Goal: Task Accomplishment & Management: Manage account settings

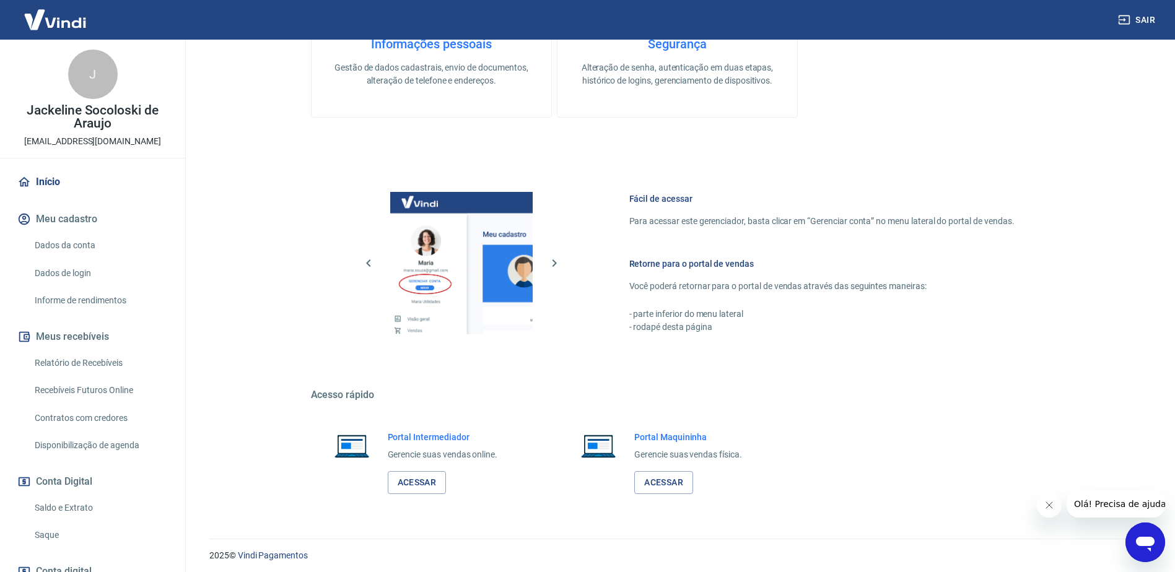
scroll to position [393, 0]
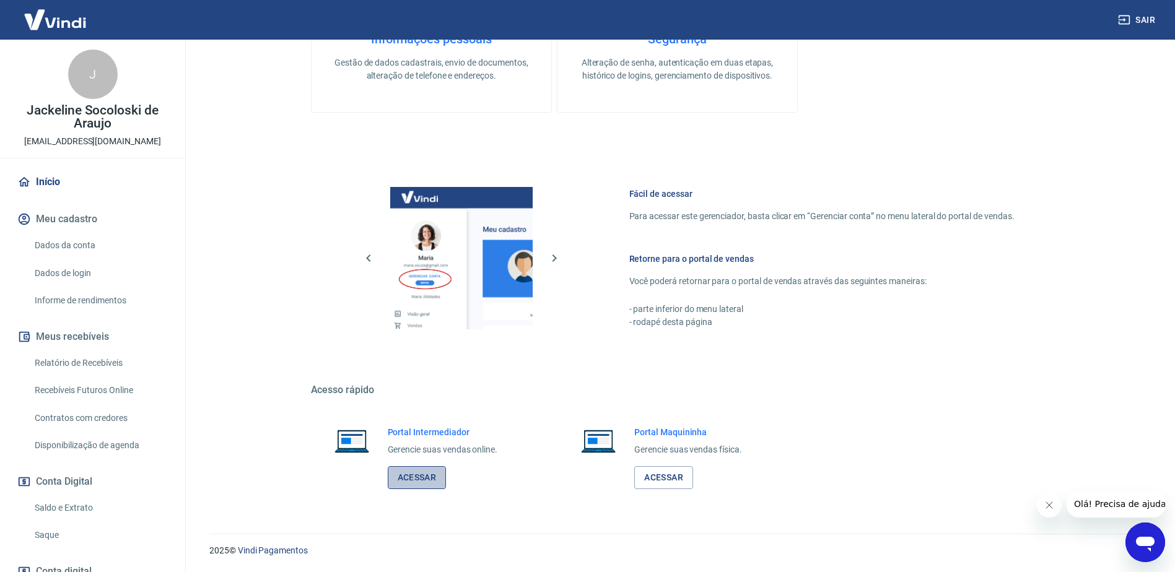
click at [428, 478] on link "Acessar" at bounding box center [417, 477] width 59 height 23
click at [46, 531] on link "Saque" at bounding box center [100, 535] width 141 height 25
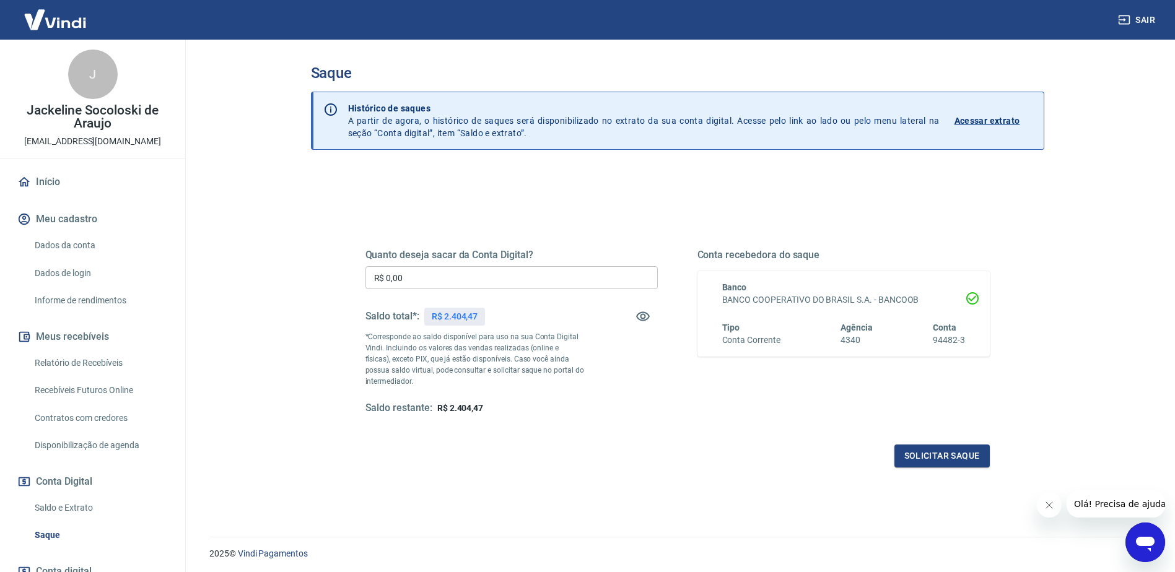
click at [413, 277] on input "R$ 0,00" at bounding box center [512, 277] width 292 height 23
type input "R$ 2.404,47"
click at [919, 455] on button "Solicitar saque" at bounding box center [942, 456] width 95 height 23
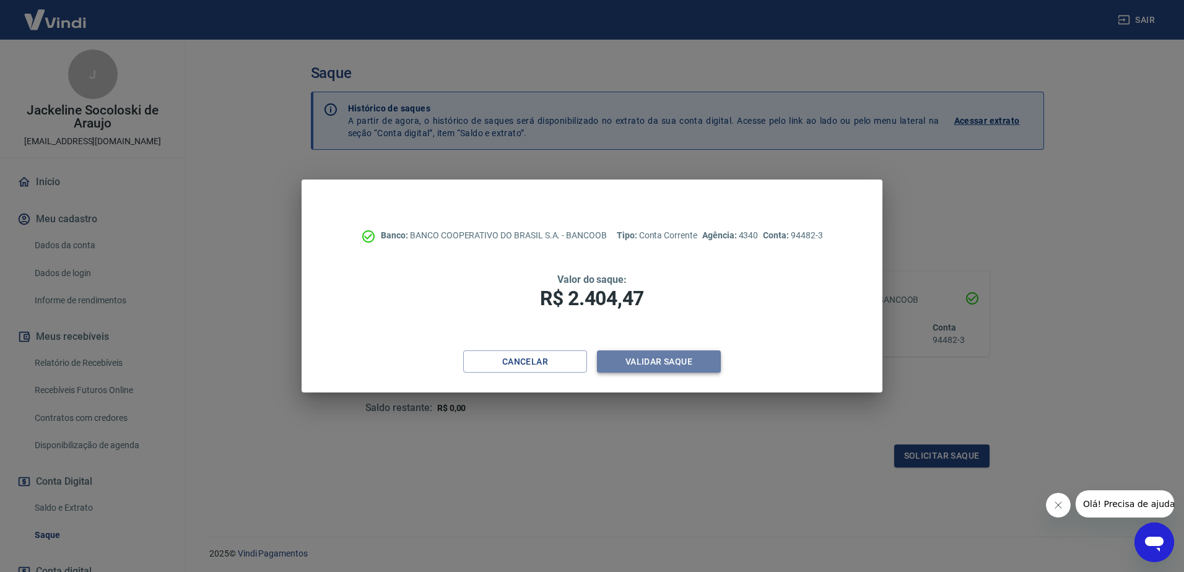
click at [641, 362] on button "Validar saque" at bounding box center [659, 362] width 124 height 23
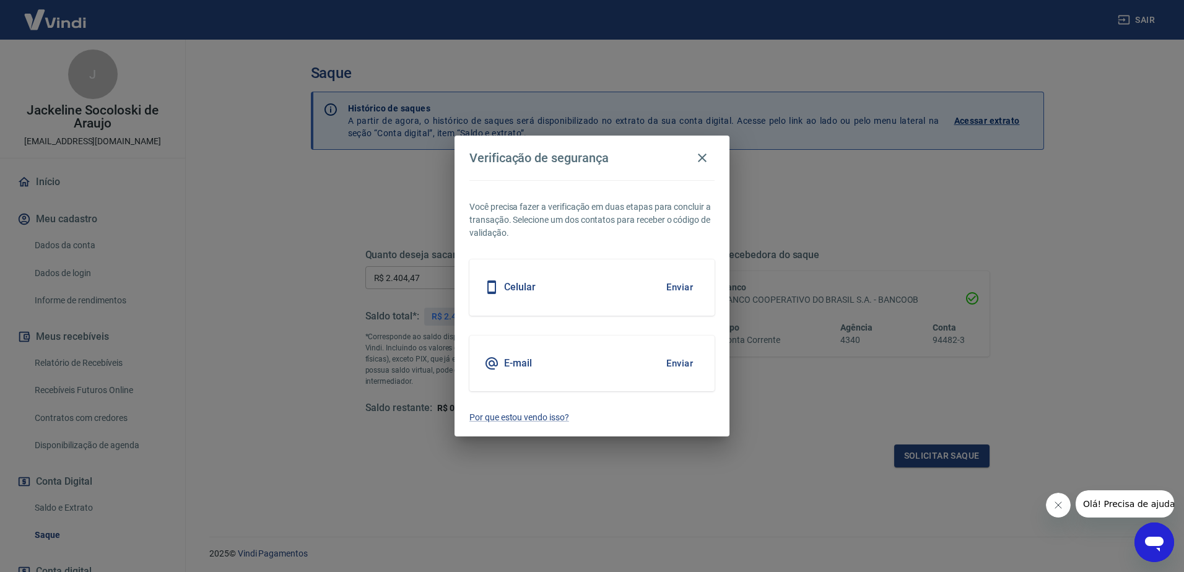
click at [690, 279] on button "Enviar" at bounding box center [680, 287] width 40 height 26
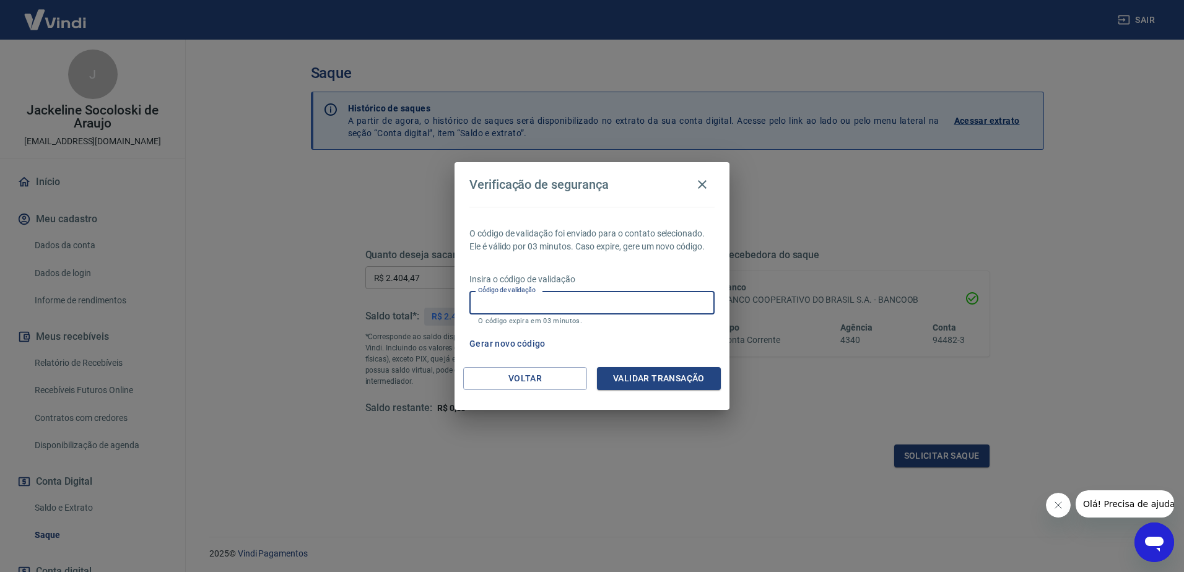
click at [522, 306] on input "Código de validação" at bounding box center [592, 302] width 245 height 23
click at [640, 371] on button "Validar transação" at bounding box center [659, 378] width 124 height 23
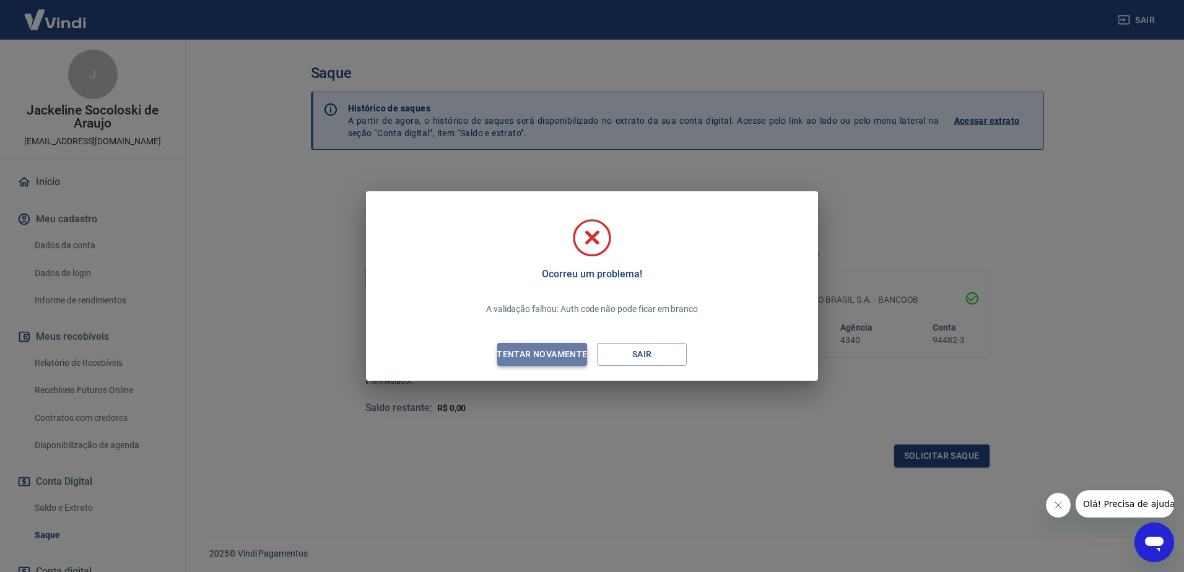
click at [547, 354] on div "Tentar novamente" at bounding box center [542, 354] width 120 height 15
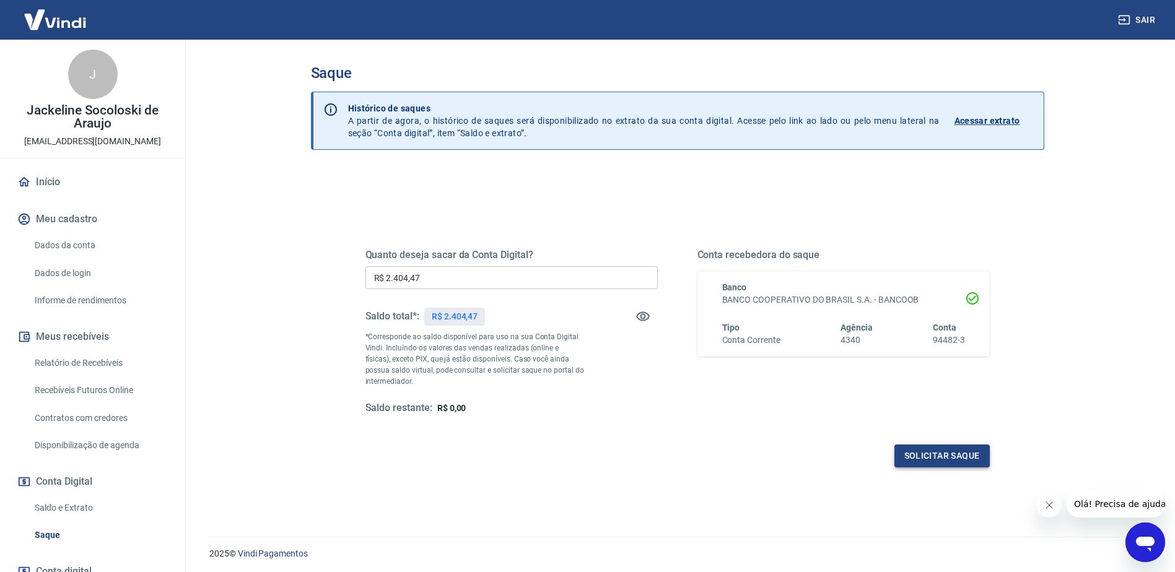
click at [960, 460] on button "Solicitar saque" at bounding box center [942, 456] width 95 height 23
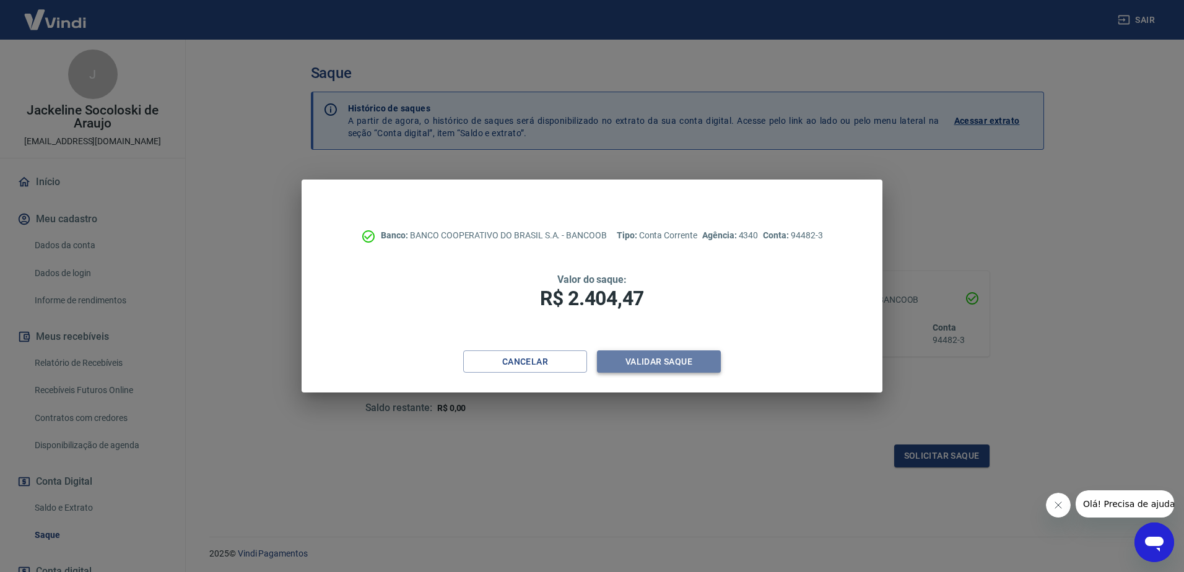
click at [671, 364] on button "Validar saque" at bounding box center [659, 362] width 124 height 23
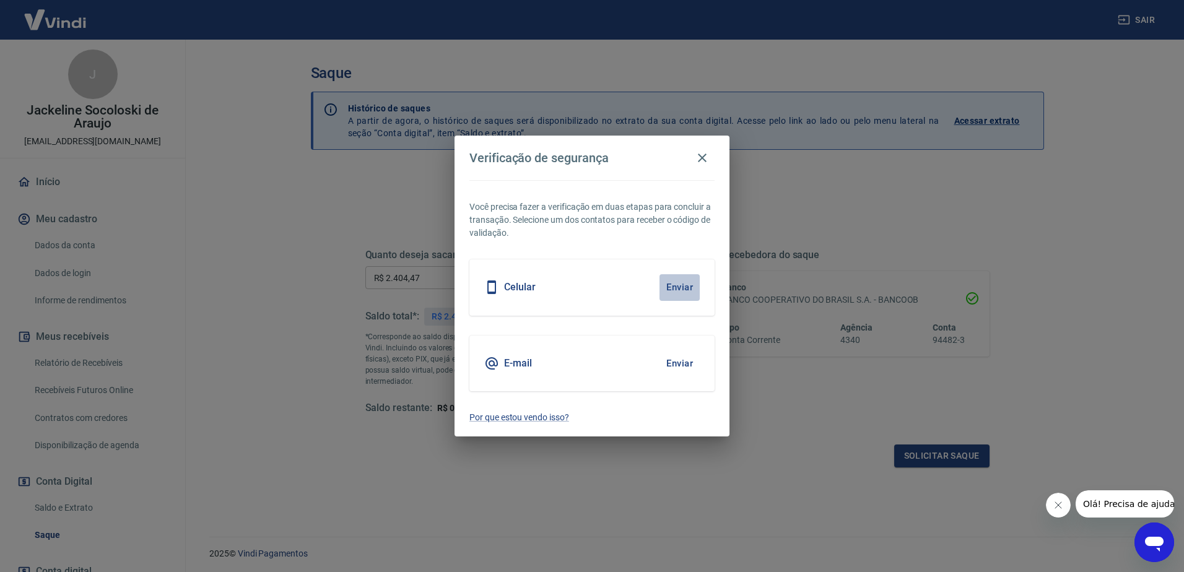
click at [691, 285] on button "Enviar" at bounding box center [680, 287] width 40 height 26
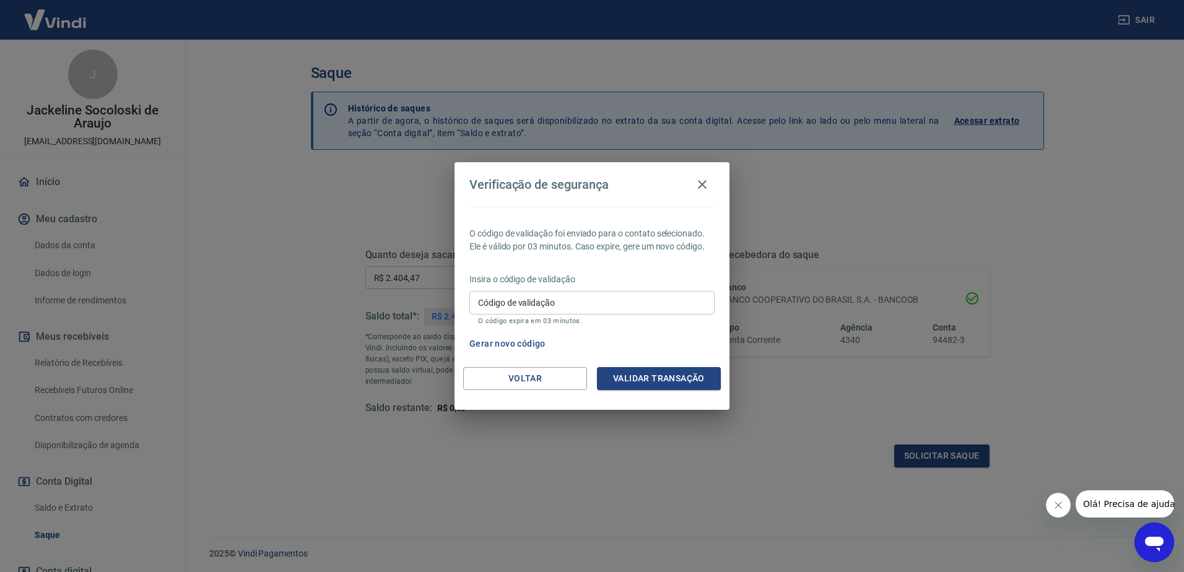
click at [535, 304] on input "Código de validação" at bounding box center [592, 302] width 245 height 23
click at [543, 382] on button "Voltar" at bounding box center [525, 378] width 124 height 23
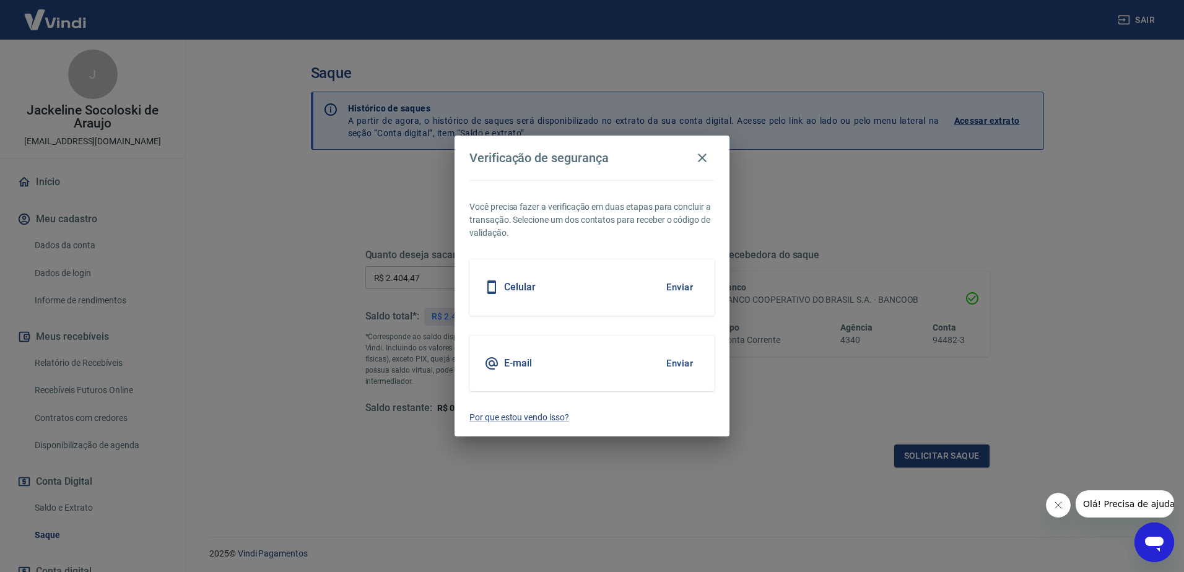
click at [681, 283] on button "Enviar" at bounding box center [680, 287] width 40 height 26
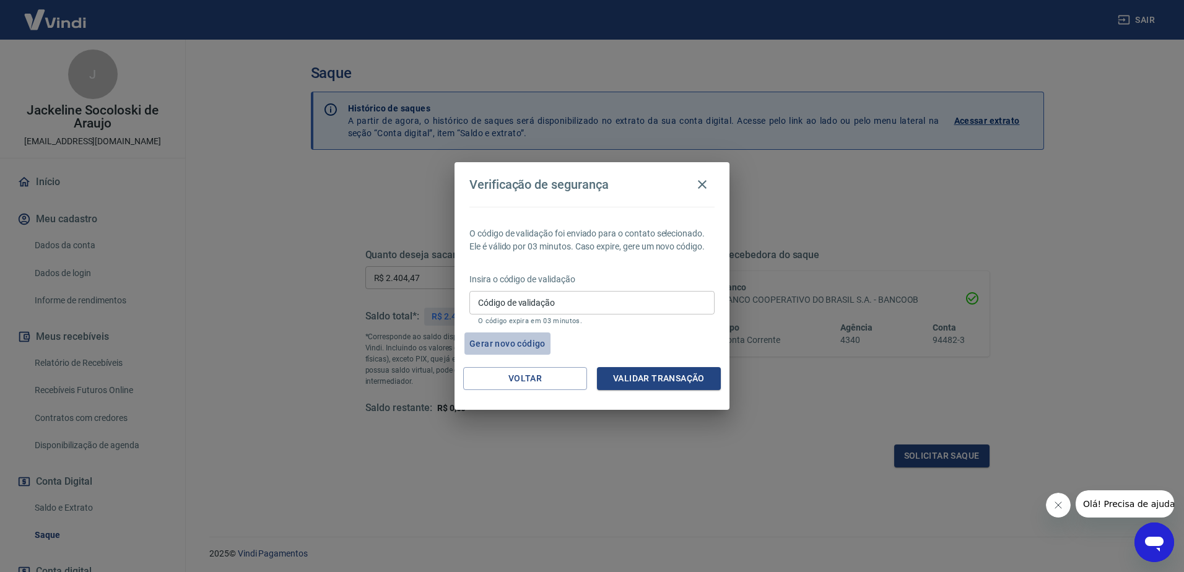
click at [507, 351] on button "Gerar novo código" at bounding box center [508, 344] width 86 height 23
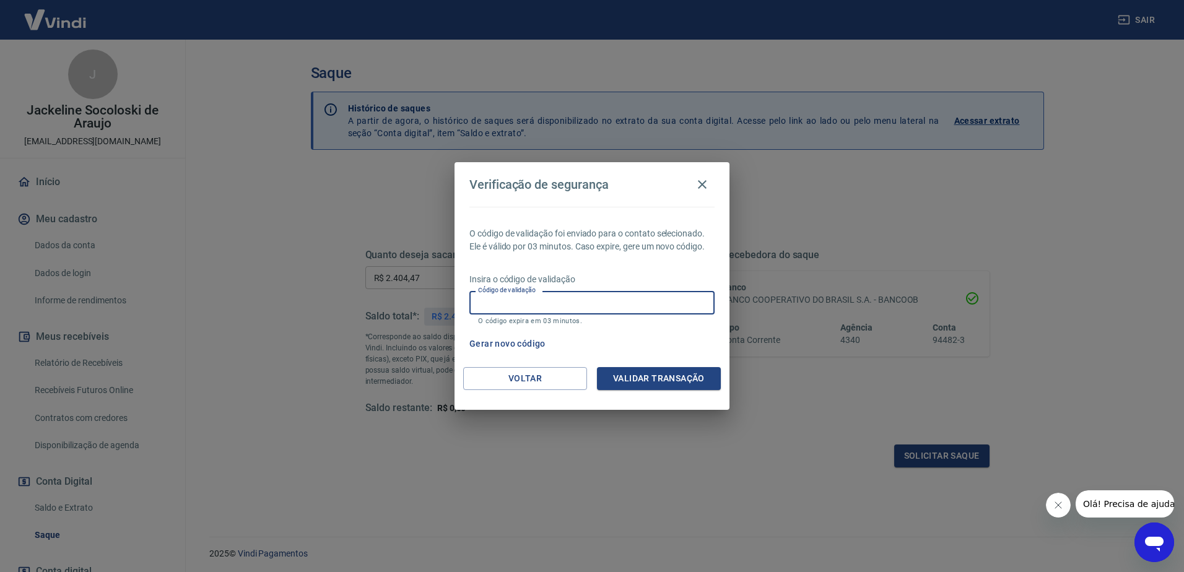
click at [537, 300] on input "Código de validação" at bounding box center [592, 302] width 245 height 23
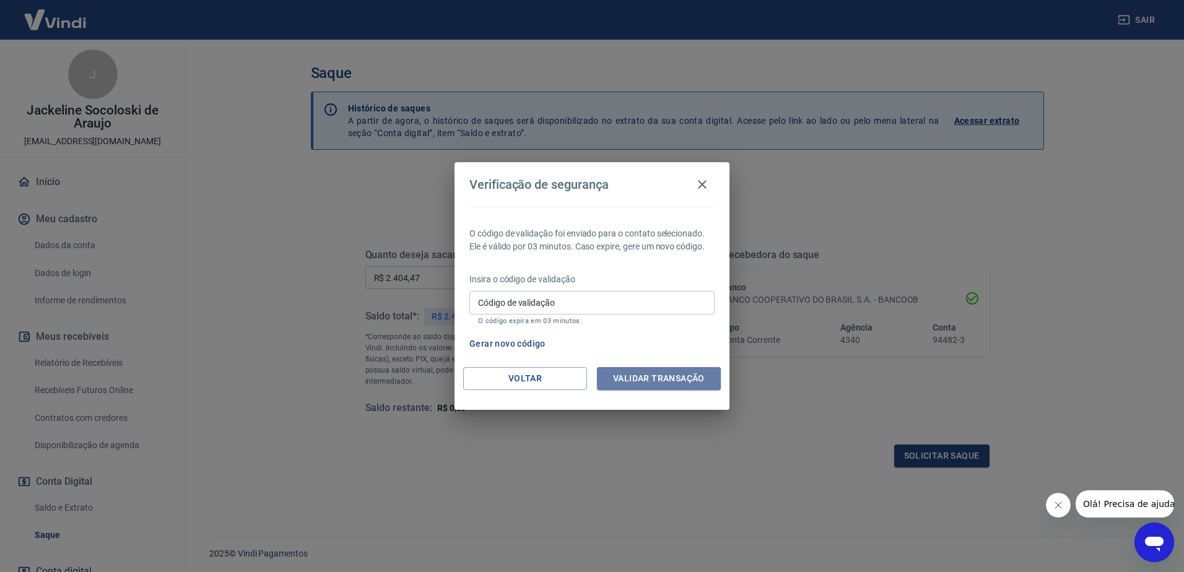
click at [673, 385] on button "Validar transação" at bounding box center [659, 378] width 124 height 23
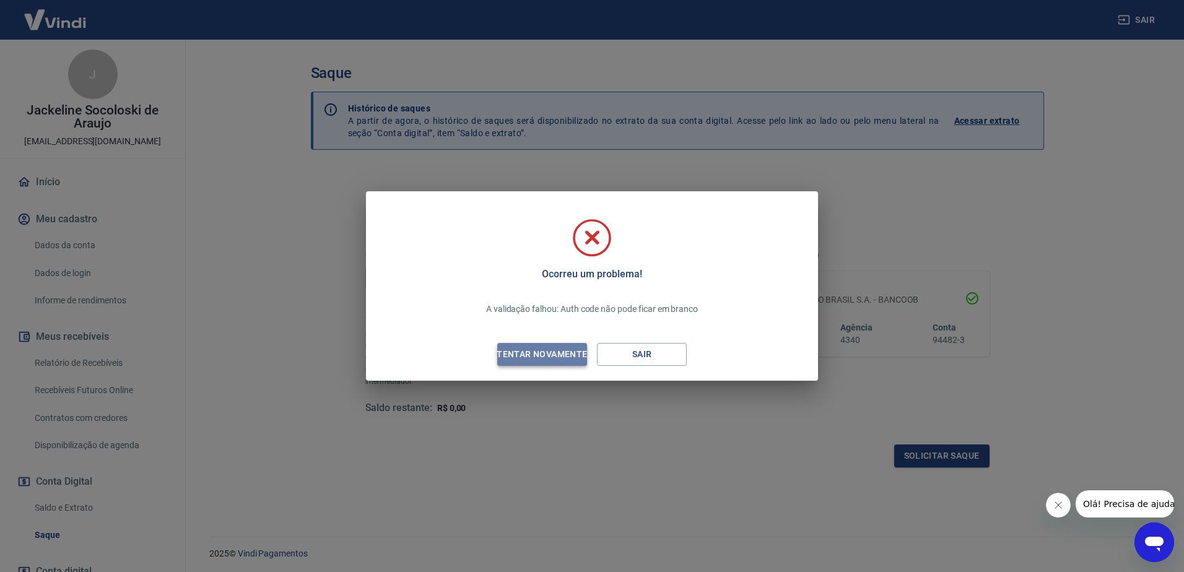
click at [577, 357] on div "Tentar novamente" at bounding box center [542, 354] width 120 height 15
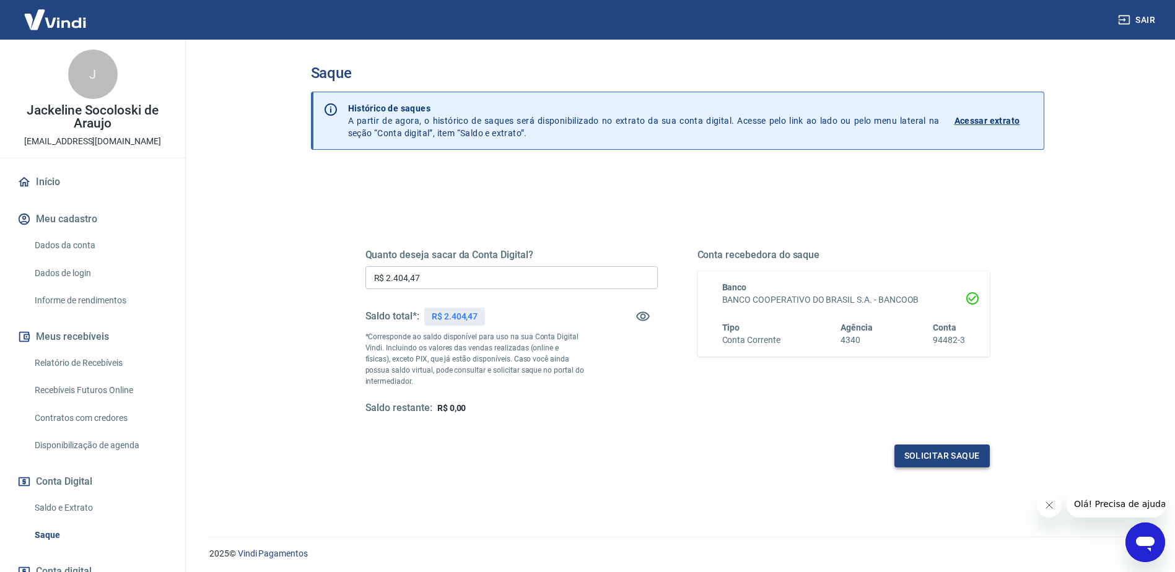
click at [954, 454] on button "Solicitar saque" at bounding box center [942, 456] width 95 height 23
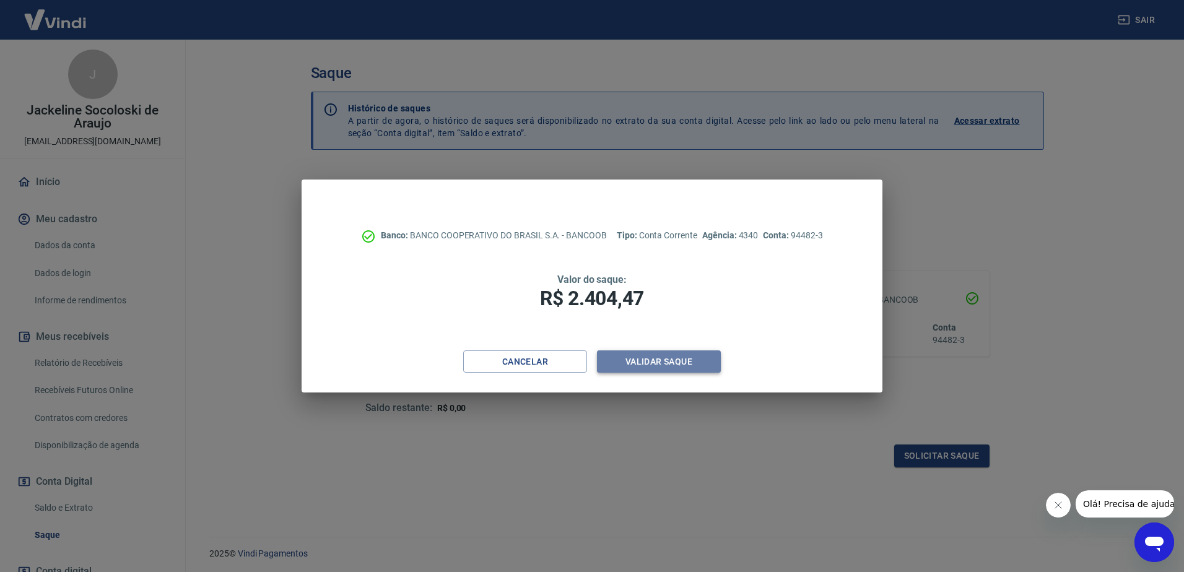
click at [680, 369] on button "Validar saque" at bounding box center [659, 362] width 124 height 23
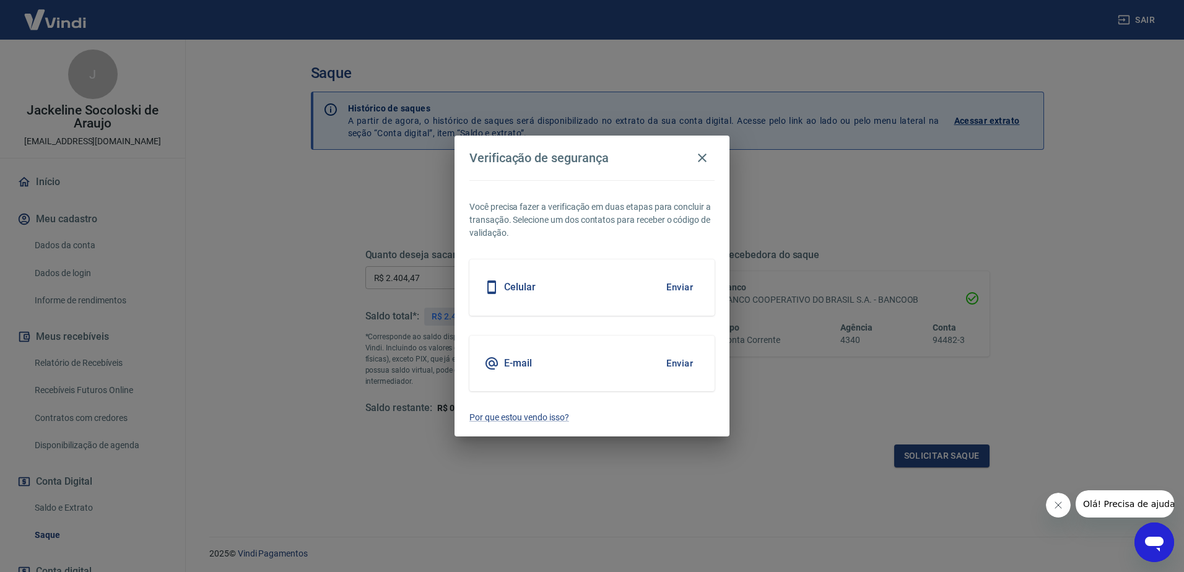
click at [680, 366] on button "Enviar" at bounding box center [680, 364] width 40 height 26
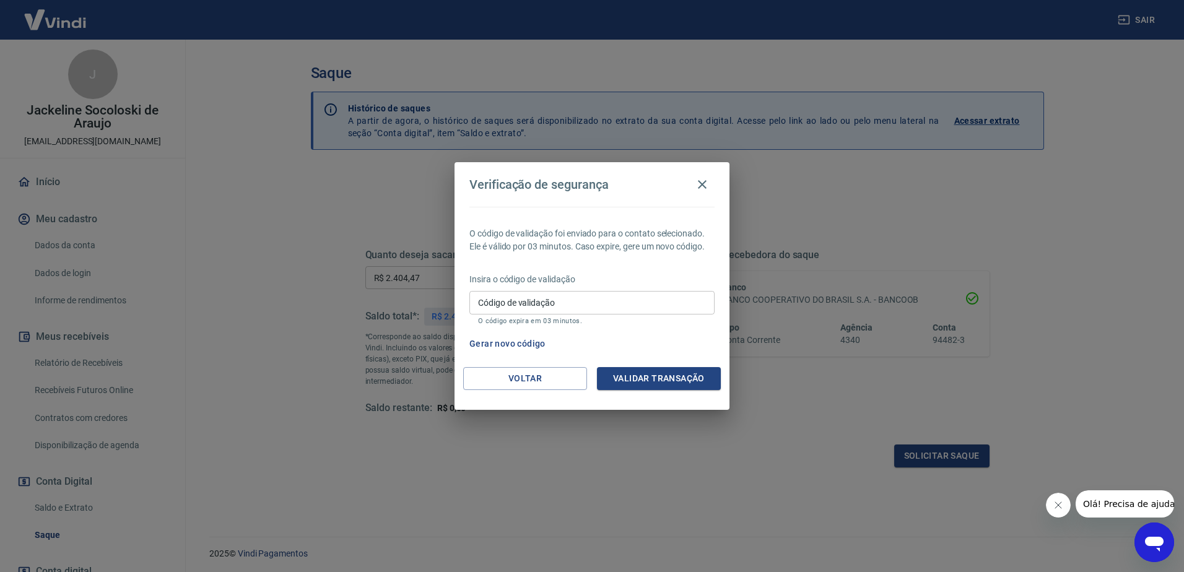
drag, startPoint x: 561, startPoint y: 299, endPoint x: 555, endPoint y: 294, distance: 7.1
click at [559, 296] on input "Código de validação" at bounding box center [592, 302] width 245 height 23
type input "639527"
click at [675, 370] on button "Validar transação" at bounding box center [659, 378] width 124 height 23
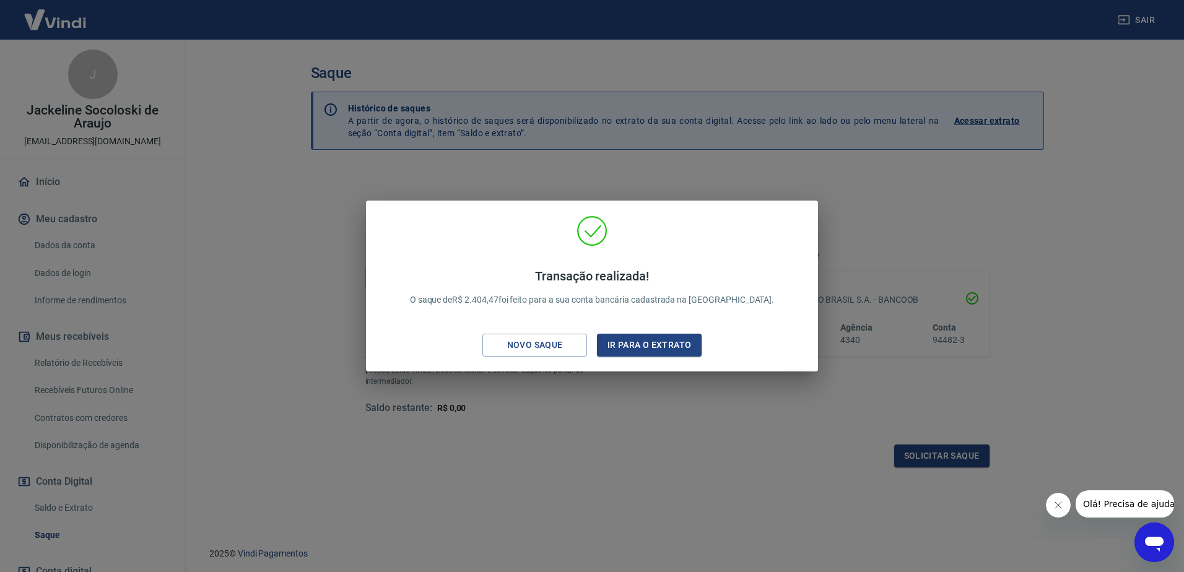
click at [85, 491] on div "Transação realizada! O saque de R$ 2.404,47 foi feito para a sua conta bancária…" at bounding box center [592, 286] width 1184 height 572
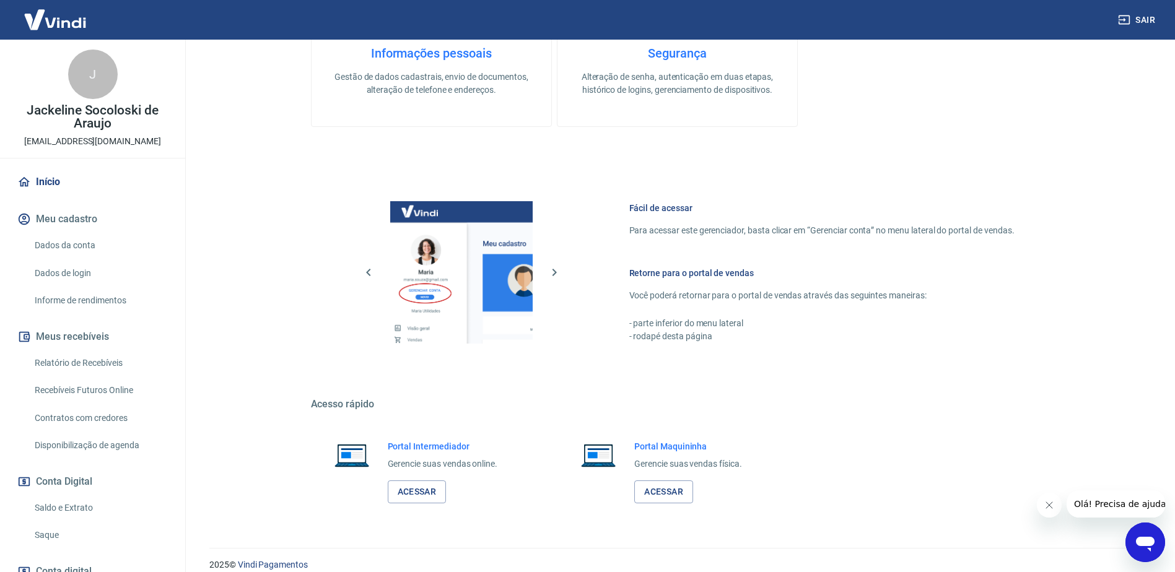
scroll to position [393, 0]
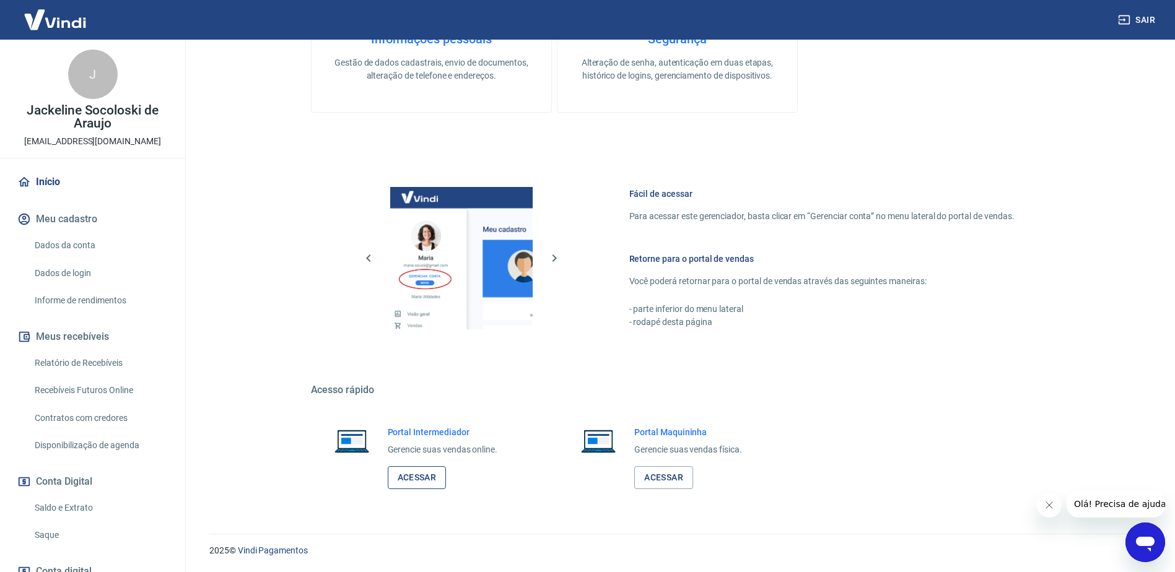
click at [426, 479] on link "Acessar" at bounding box center [417, 477] width 59 height 23
